Goal: Check status: Check status

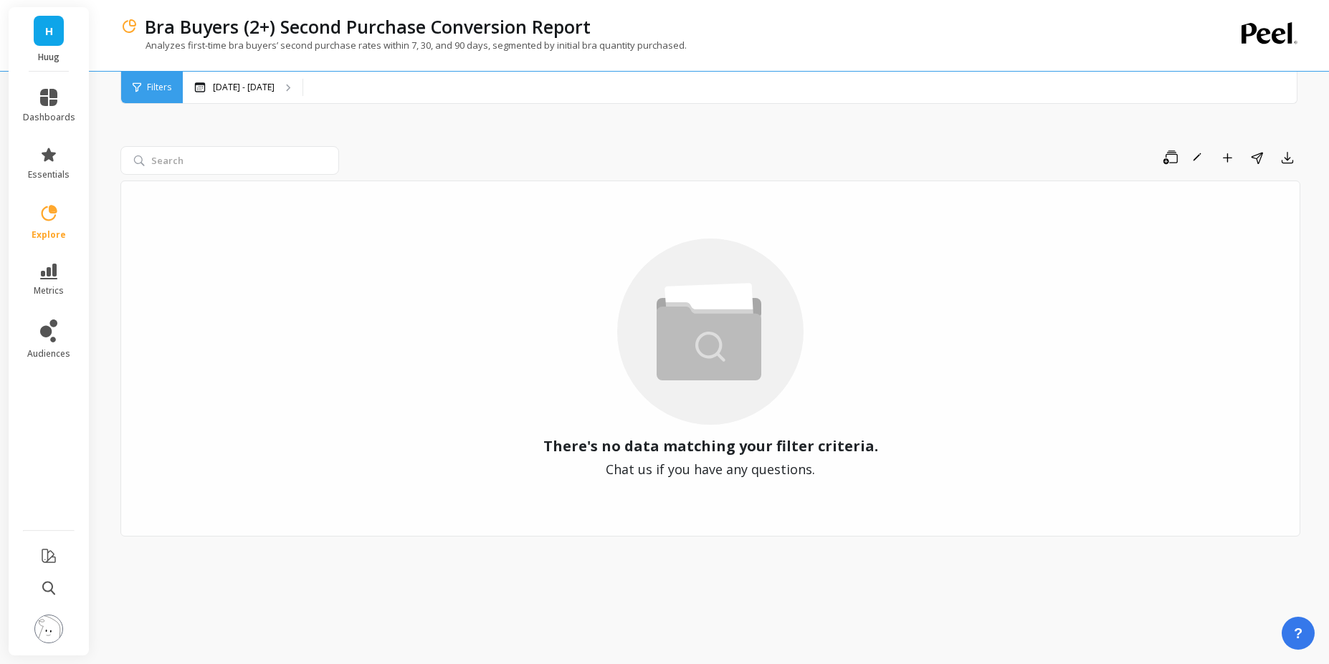
click at [349, 150] on div "Save Rename Add to Dashboard Share Export" at bounding box center [822, 157] width 955 height 23
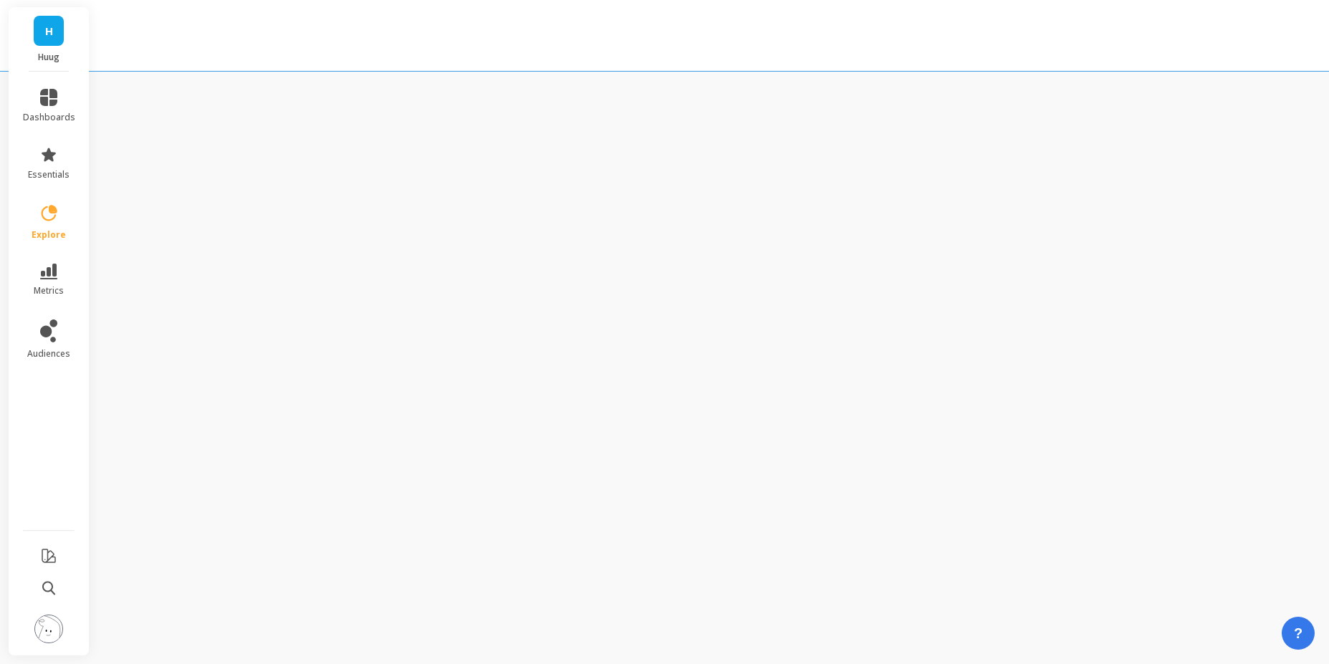
click at [106, 214] on html "H Huug dashboards essentials explore metrics audiences Templates Library Search…" at bounding box center [664, 332] width 1329 height 664
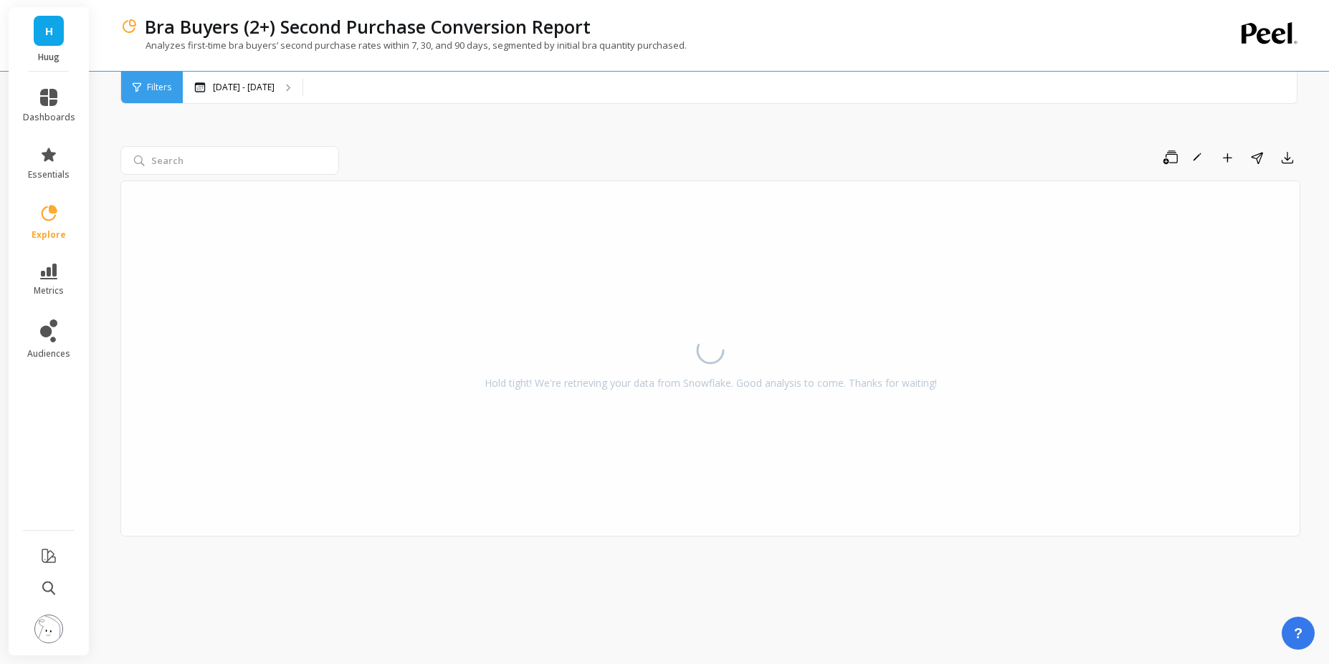
click at [708, 343] on circle at bounding box center [710, 350] width 37 height 37
